Goal: Task Accomplishment & Management: Complete application form

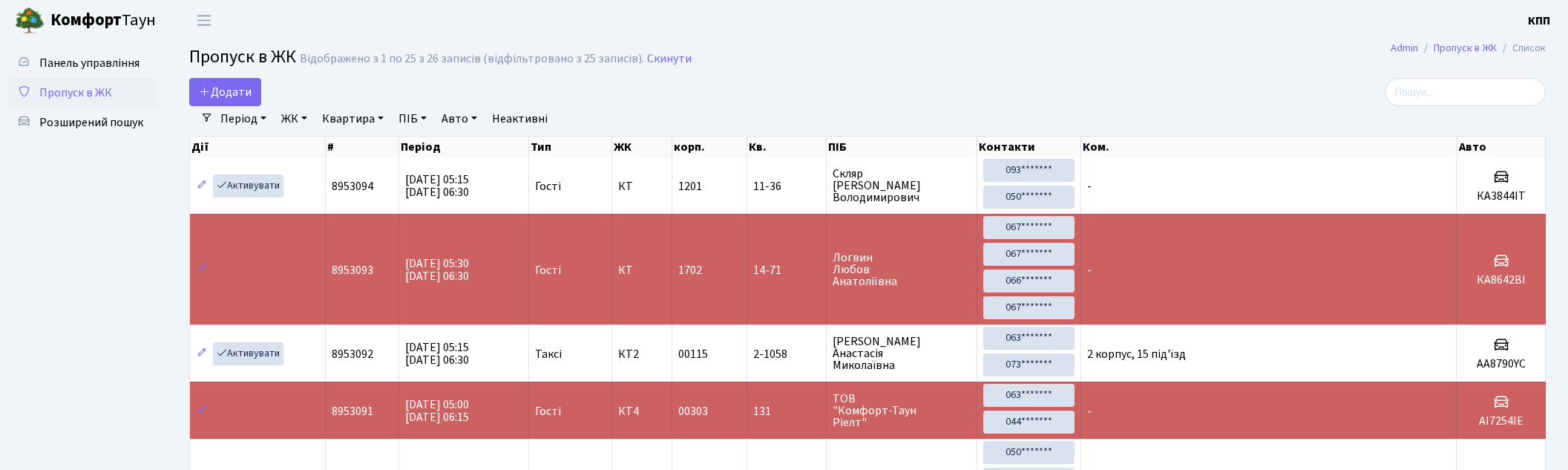
select select "25"
click at [228, 95] on span "Додати" at bounding box center [225, 92] width 52 height 17
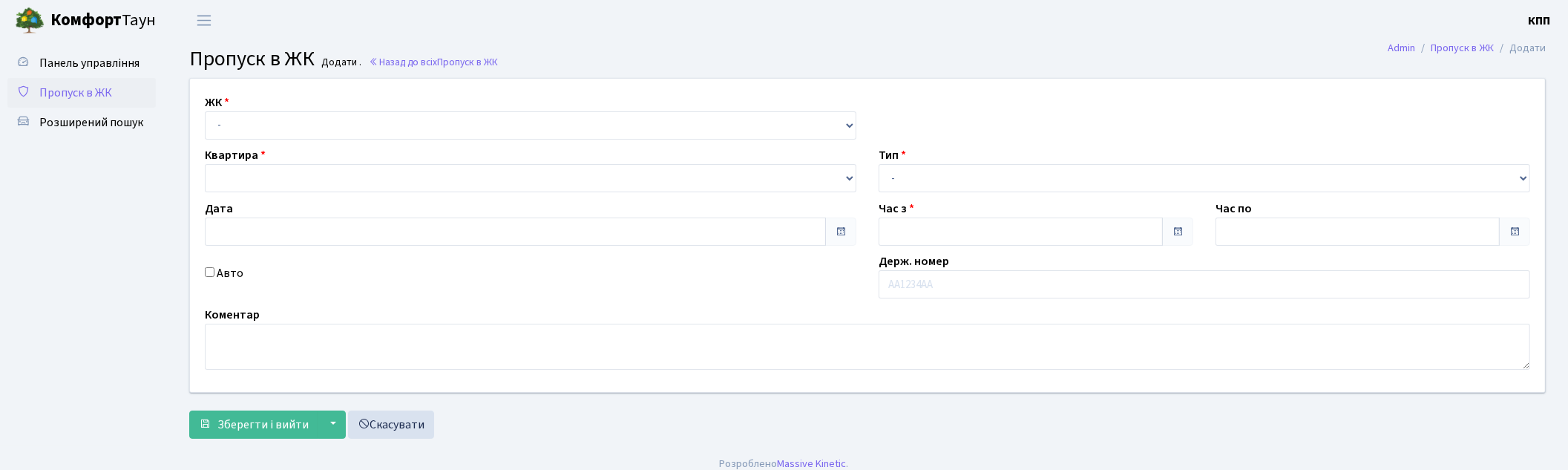
click at [280, 141] on div "ЖК - КТ, вул. Регенераторна, 4 КТ2, просп. [STREET_ADDRESS] [STREET_ADDRESS] [P…" at bounding box center [867, 235] width 1377 height 313
type input "[DATE]"
type input "05:30"
type input "06:30"
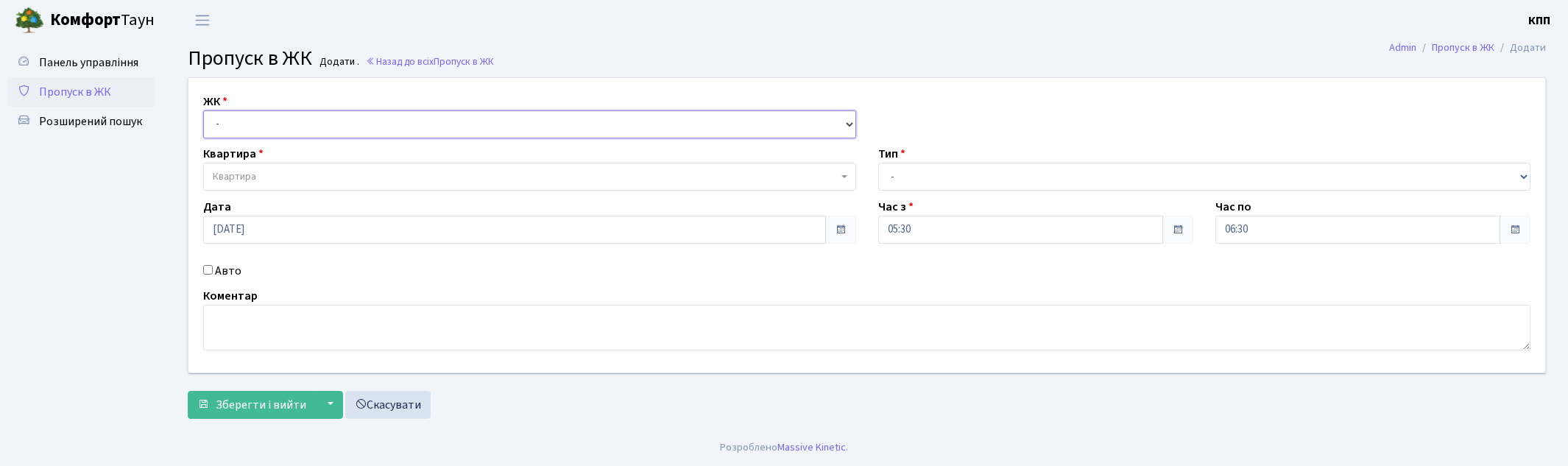
click at [278, 126] on select "- КТ, вул. Регенераторна, 4 КТ2, просп. Соборності, 17 КТ3, вул. Березнева, 16 …" at bounding box center [529, 124] width 653 height 28
select select "271"
click at [203, 111] on select "- КТ, вул. Регенераторна, 4 КТ2, просп. Соборності, 17 КТ3, вул. Березнева, 16 …" at bounding box center [529, 124] width 653 height 28
select select
click at [220, 273] on label "Авто" at bounding box center [227, 271] width 27 height 17
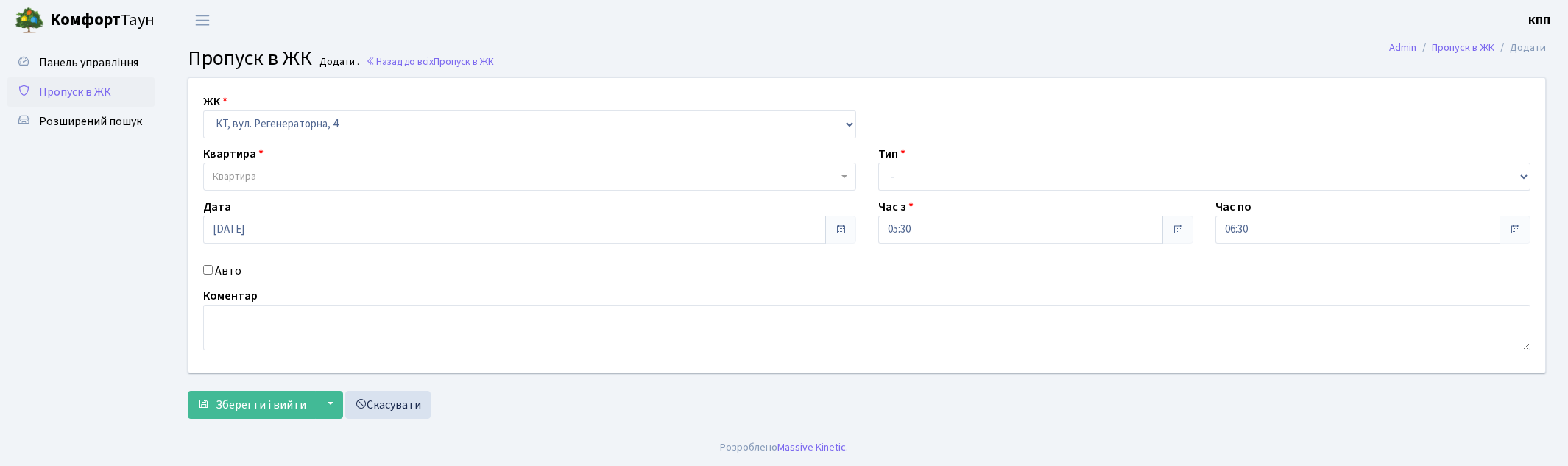
click at [213, 273] on input "Авто" at bounding box center [208, 269] width 10 height 10
checkbox input "true"
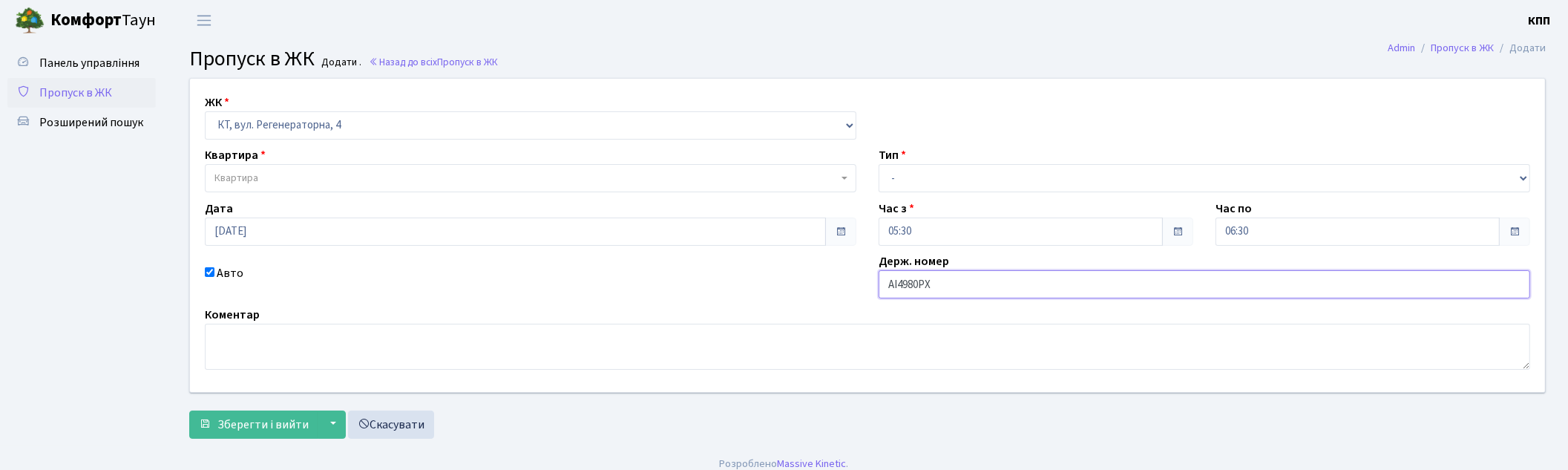
type input "АІ4980РХ"
click at [958, 178] on select "- Доставка Таксі Гості Сервіс" at bounding box center [1204, 178] width 651 height 28
click at [879, 164] on select "- Доставка Таксі Гості Сервіс" at bounding box center [1204, 178] width 651 height 28
click at [911, 182] on select "- Доставка Таксі Гості Сервіс" at bounding box center [1204, 178] width 651 height 28
select select "3"
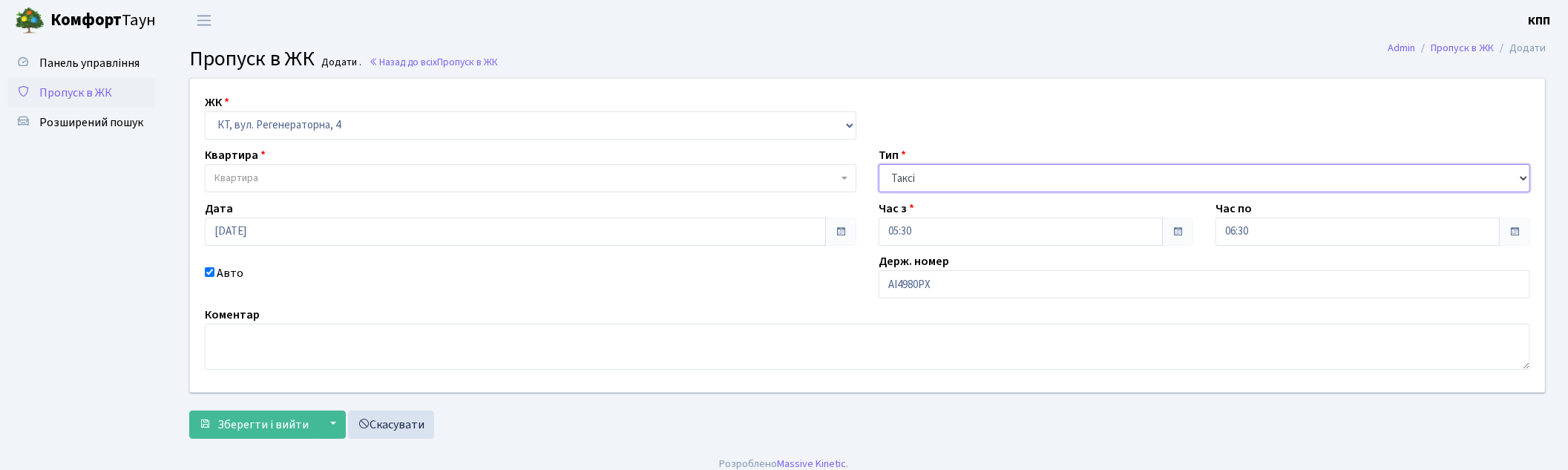
click at [879, 164] on select "- Доставка Таксі Гості Сервіс" at bounding box center [1204, 178] width 651 height 28
click at [238, 432] on span "Зберегти і вийти" at bounding box center [262, 424] width 92 height 17
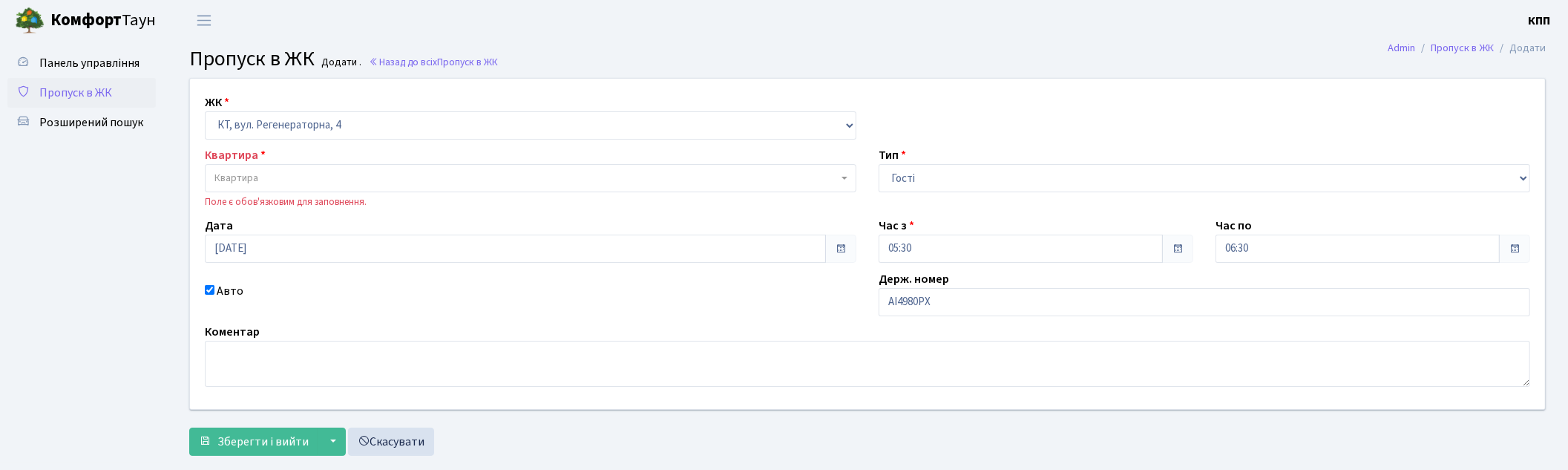
click at [476, 180] on span "Квартира" at bounding box center [526, 178] width 624 height 15
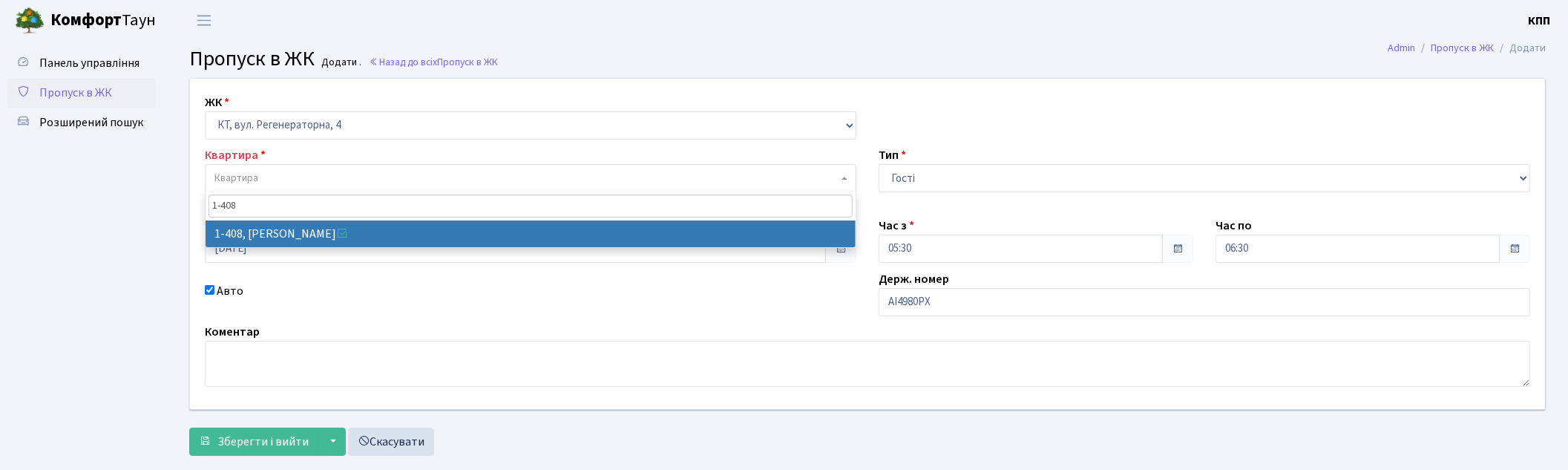
type input "1-408"
select select "459"
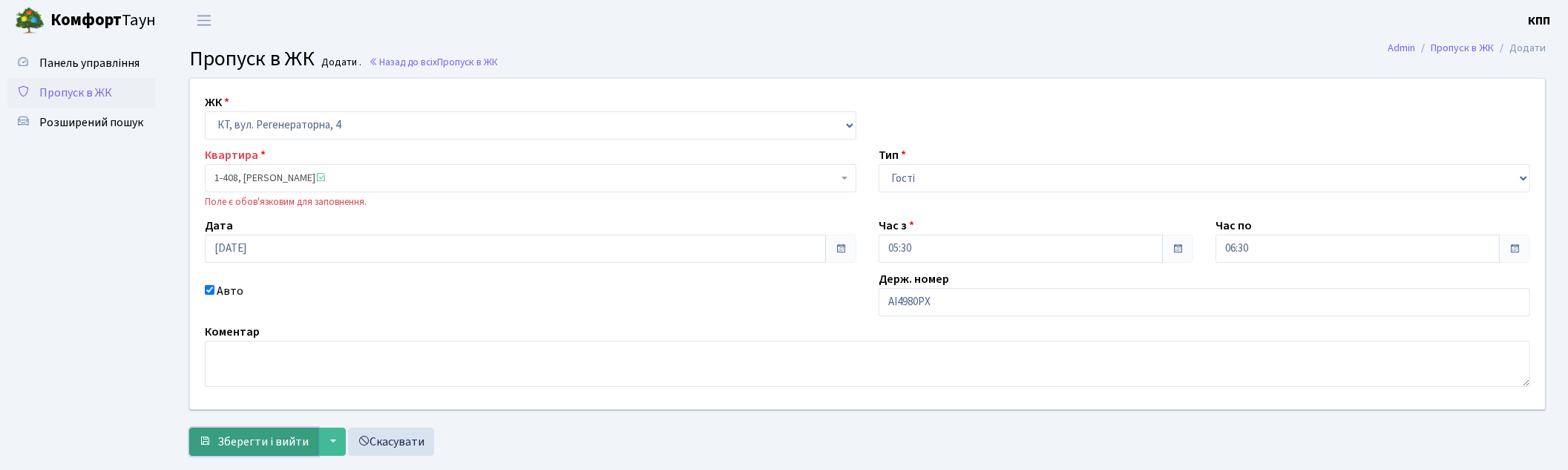
click at [263, 441] on span "Зберегти і вийти" at bounding box center [262, 441] width 92 height 17
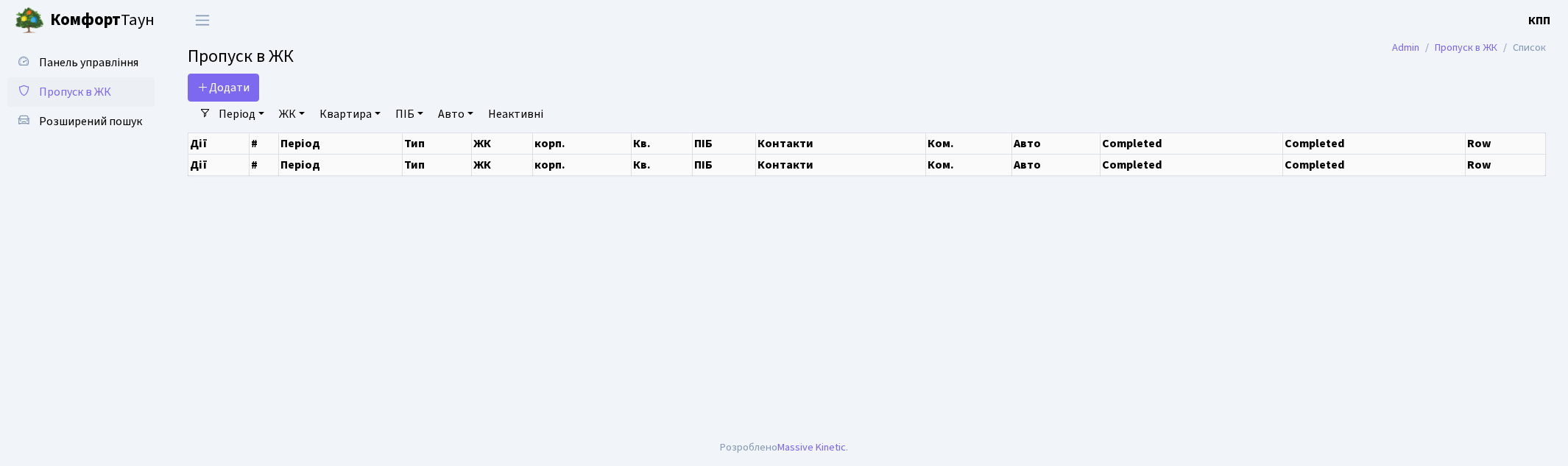
select select "25"
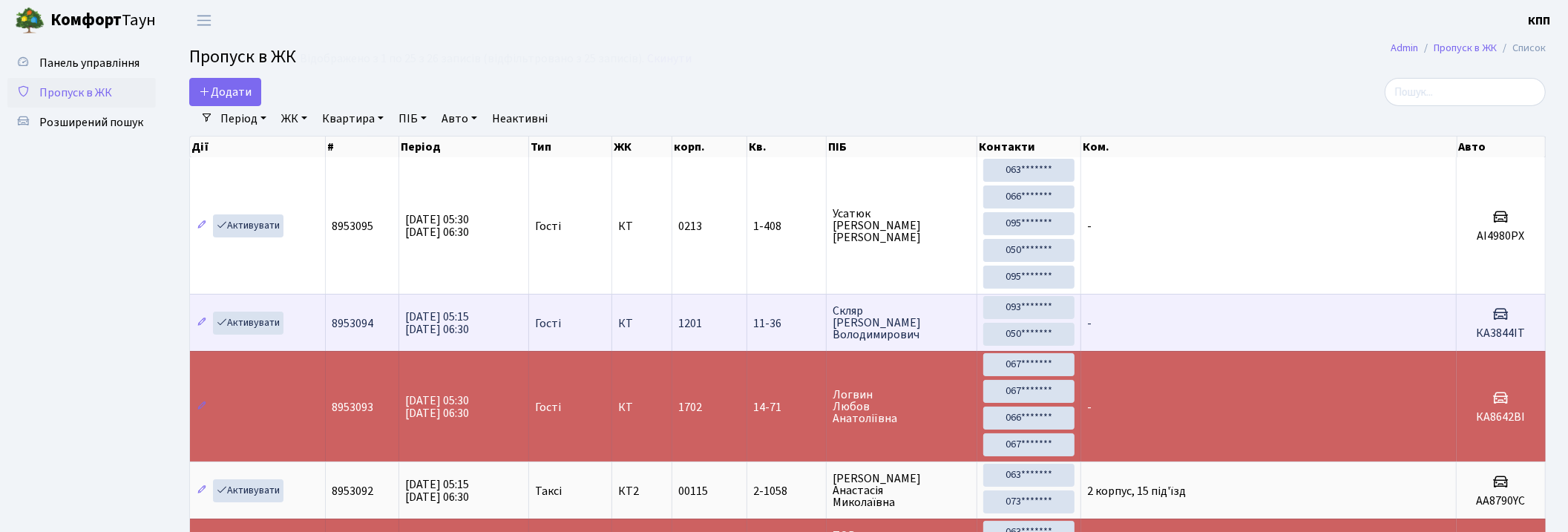
click at [1525, 346] on td "КА3844ІТ" at bounding box center [1501, 323] width 89 height 58
